Goal: Check status: Check status

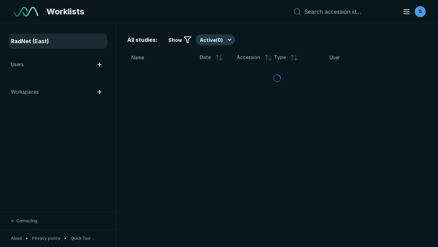
scroll to position [1870, 2852]
